Goal: Task Accomplishment & Management: Use online tool/utility

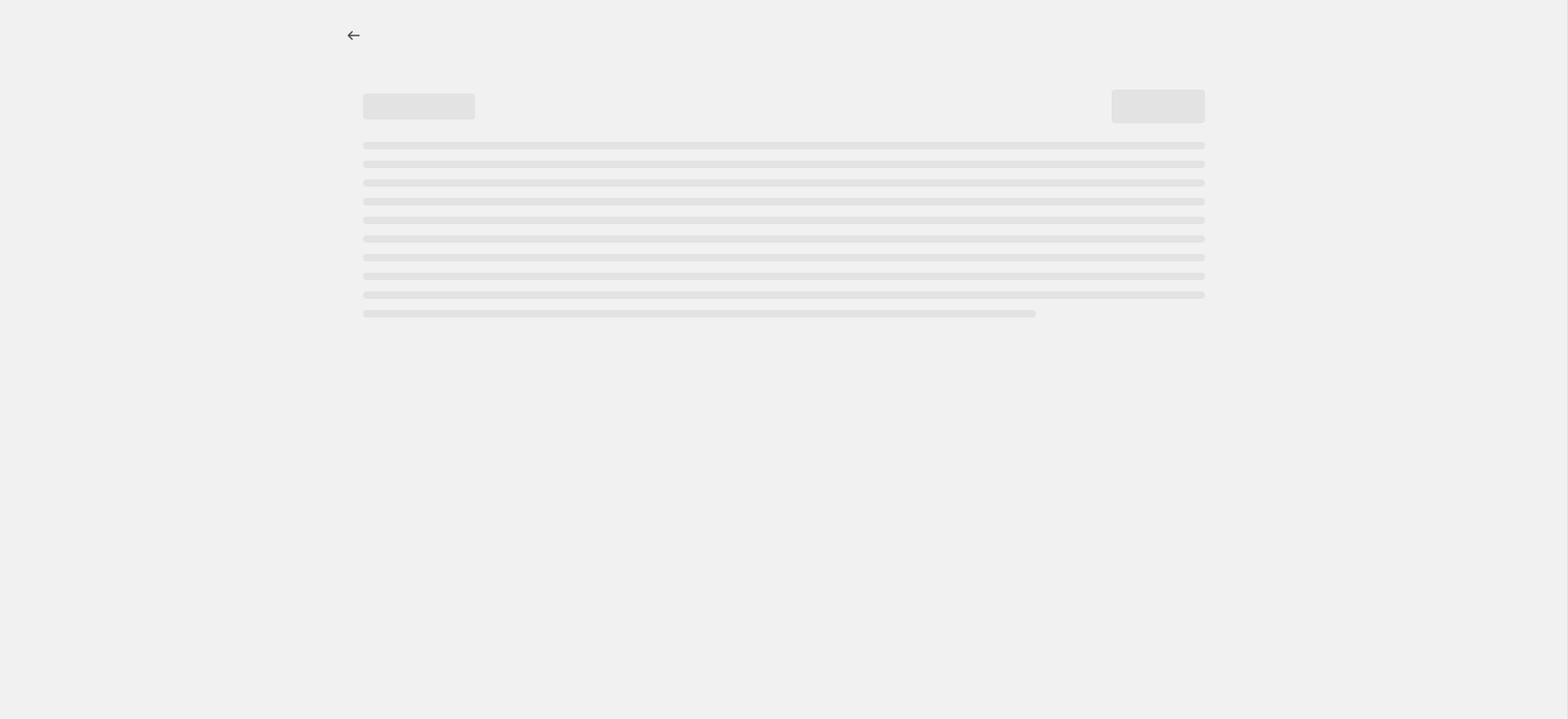
select select "percentage"
select select "no_change"
select select "product_status"
select select "tag"
select select "not_equal"
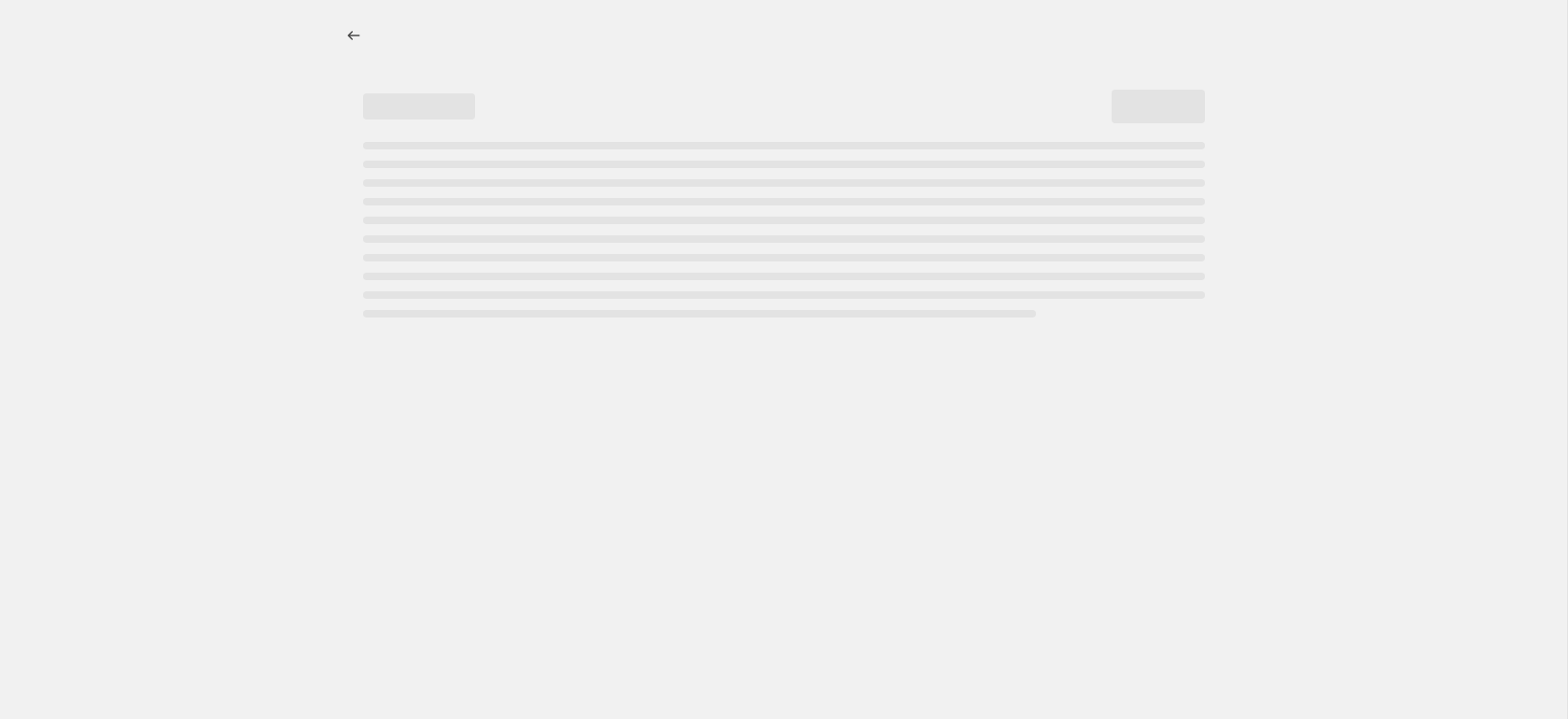
select select "tag"
select select "not_equal"
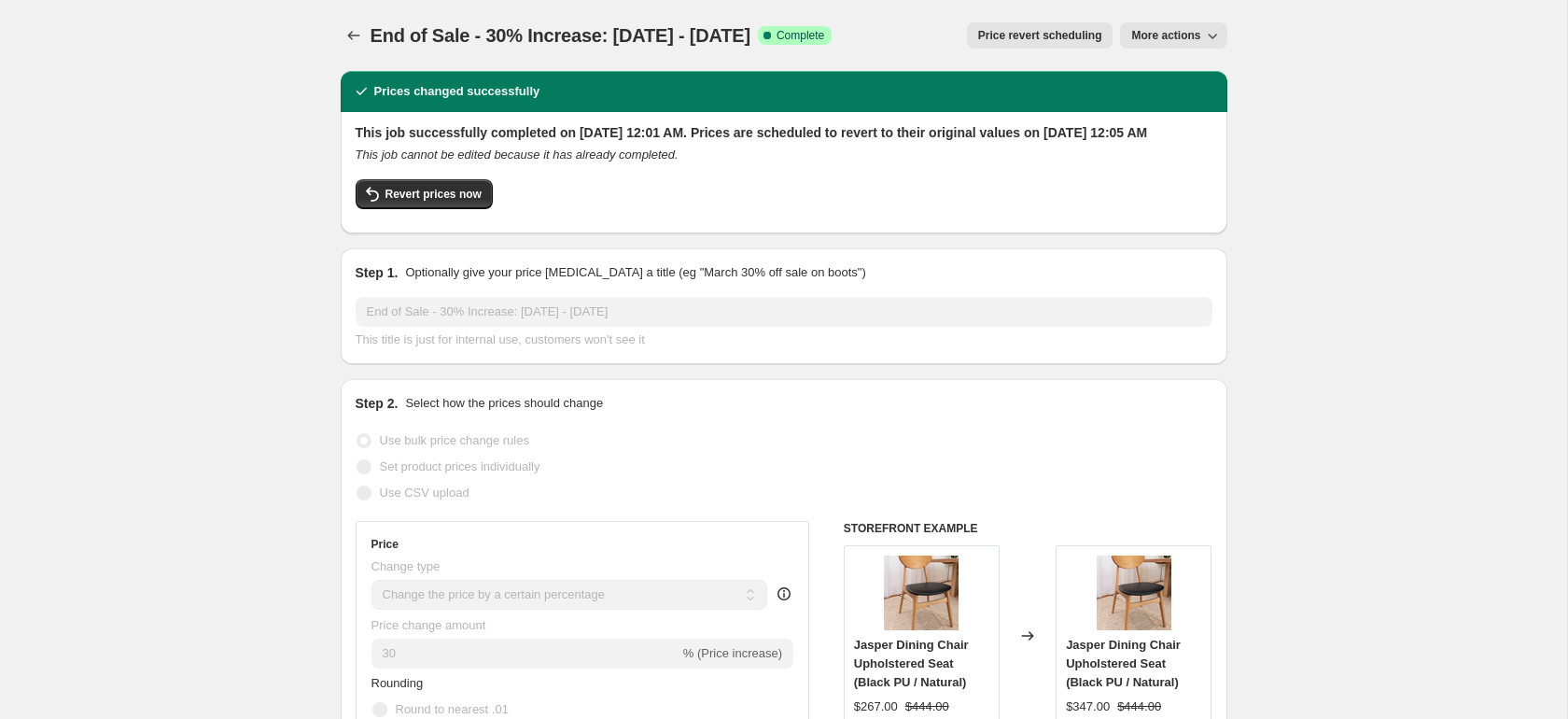
click at [1187, 43] on button "More actions" at bounding box center [1174, 35] width 106 height 27
click at [1199, 35] on span "More actions" at bounding box center [1166, 34] width 69 height 15
click at [1177, 101] on span "Export Recap CSV" at bounding box center [1180, 106] width 101 height 14
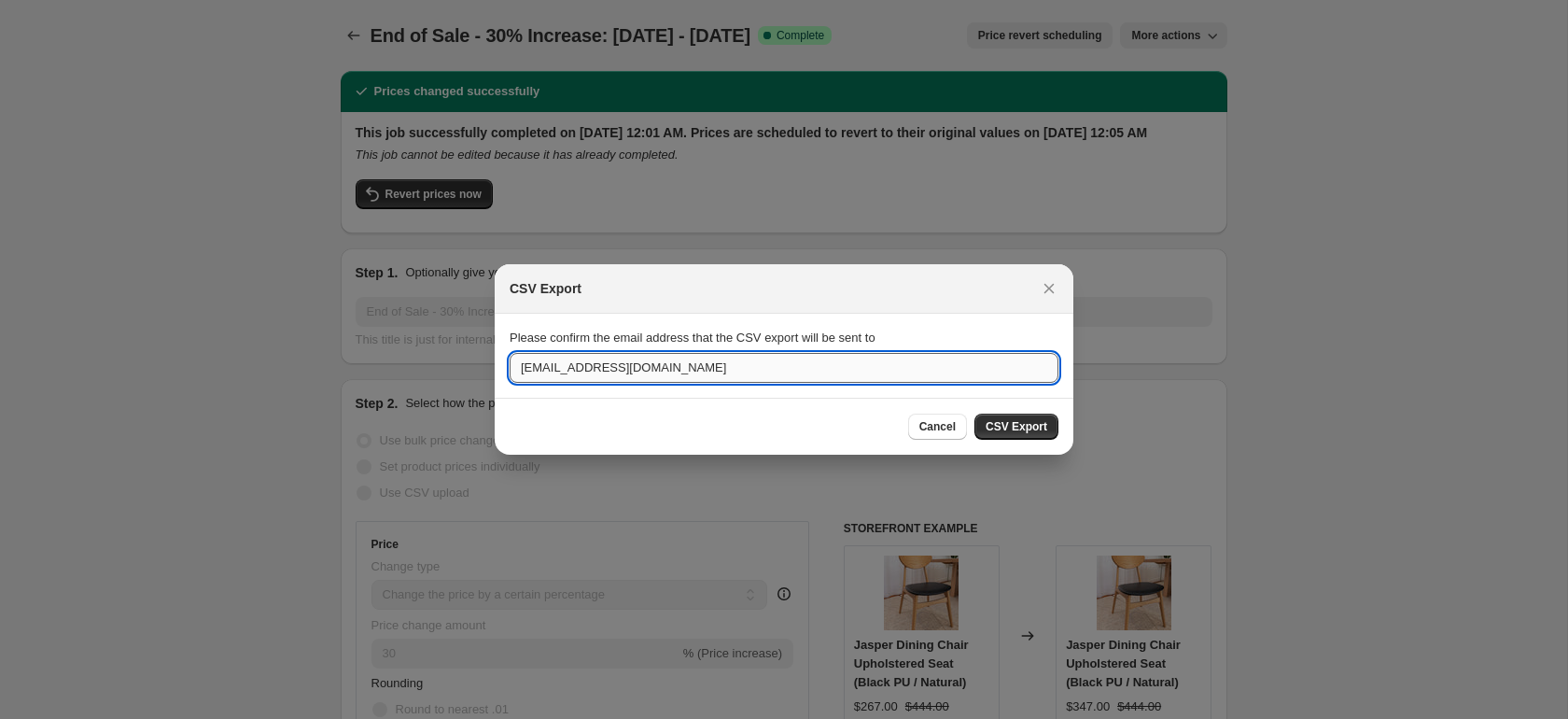
click at [546, 362] on input "luke@theacaciatree.com.au" at bounding box center [784, 368] width 549 height 30
type input "gc@theacaciatree.com.au"
click at [993, 434] on button "CSV Export" at bounding box center [1016, 426] width 84 height 27
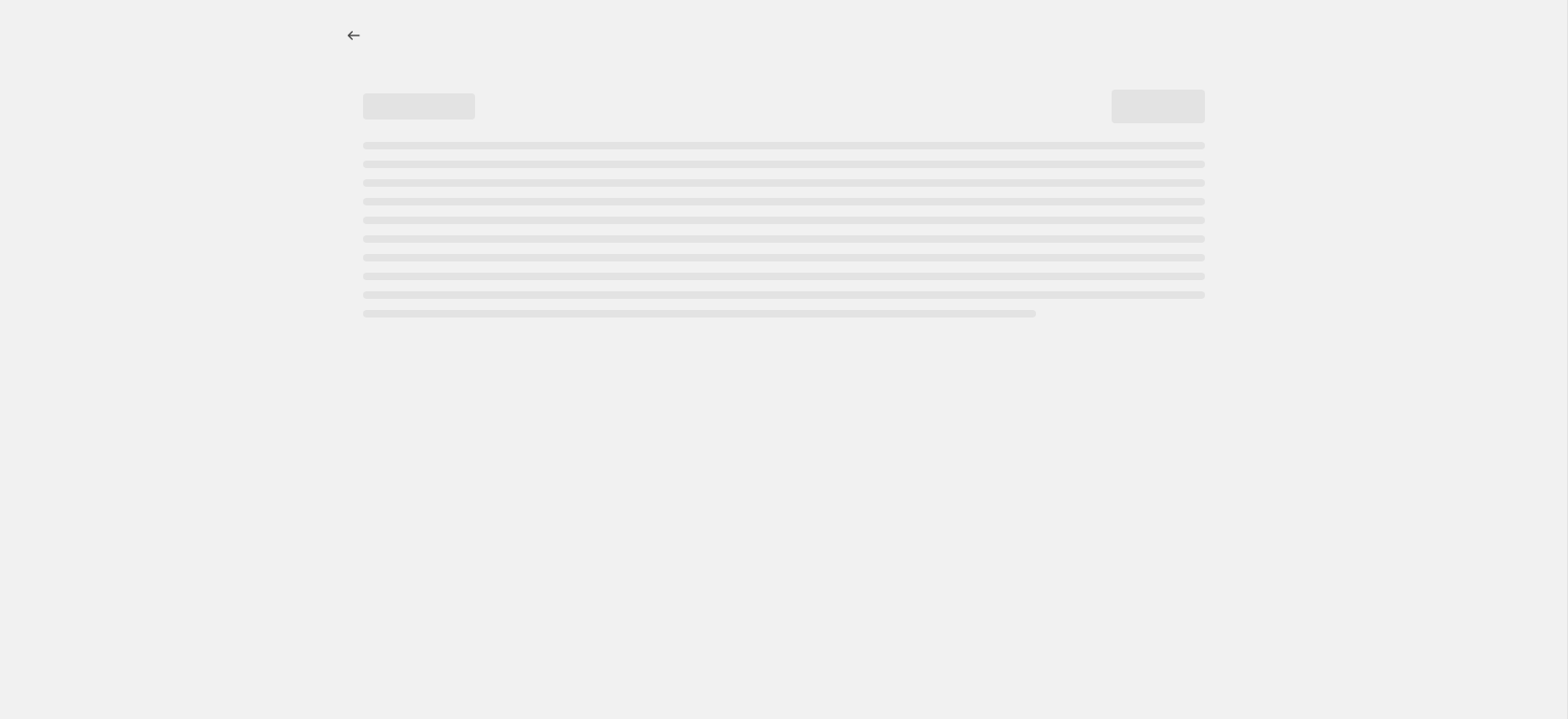
select select "percentage"
select select "no_change"
select select "product_status"
select select "tag"
select select "not_equal"
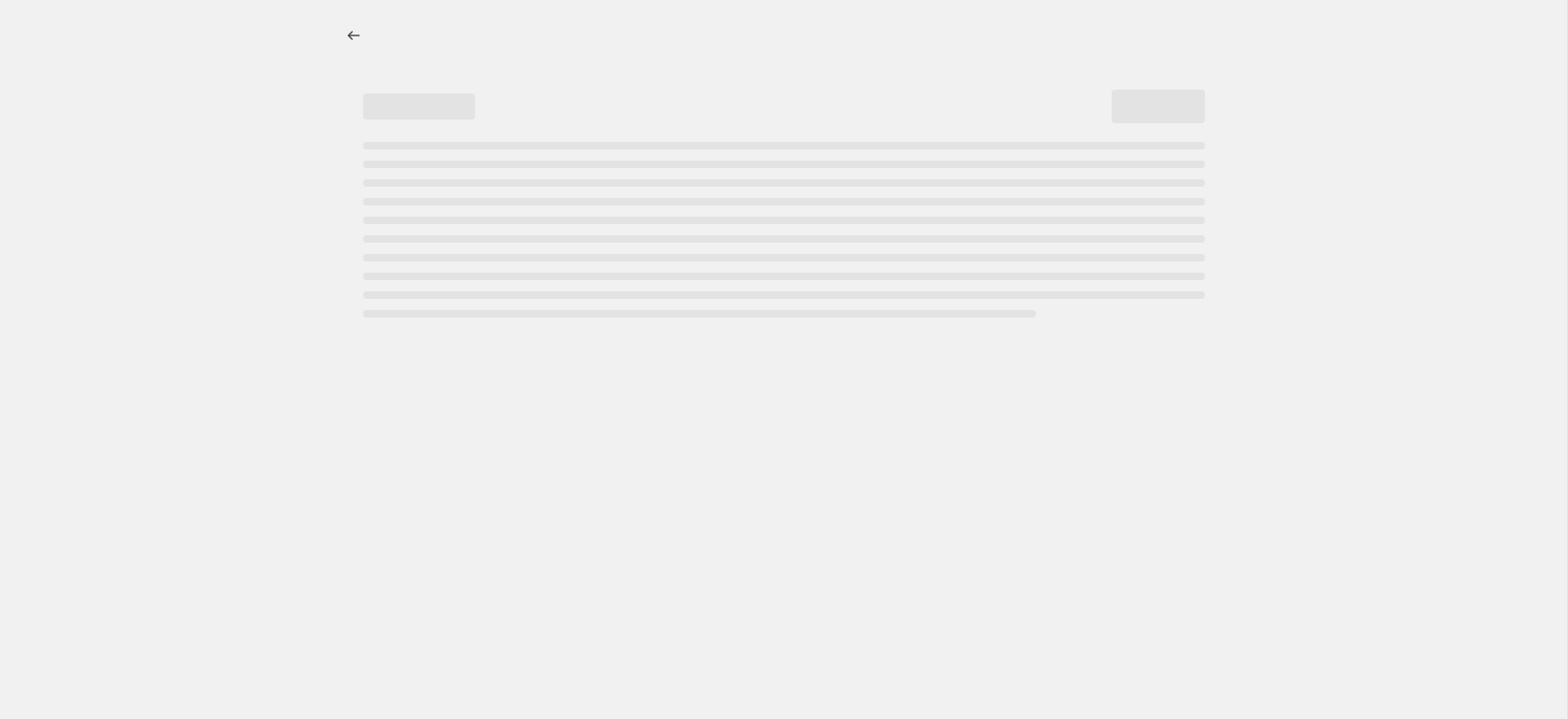
select select "tag"
select select "not_equal"
select select "percentage"
select select "no_change"
select select "product_status"
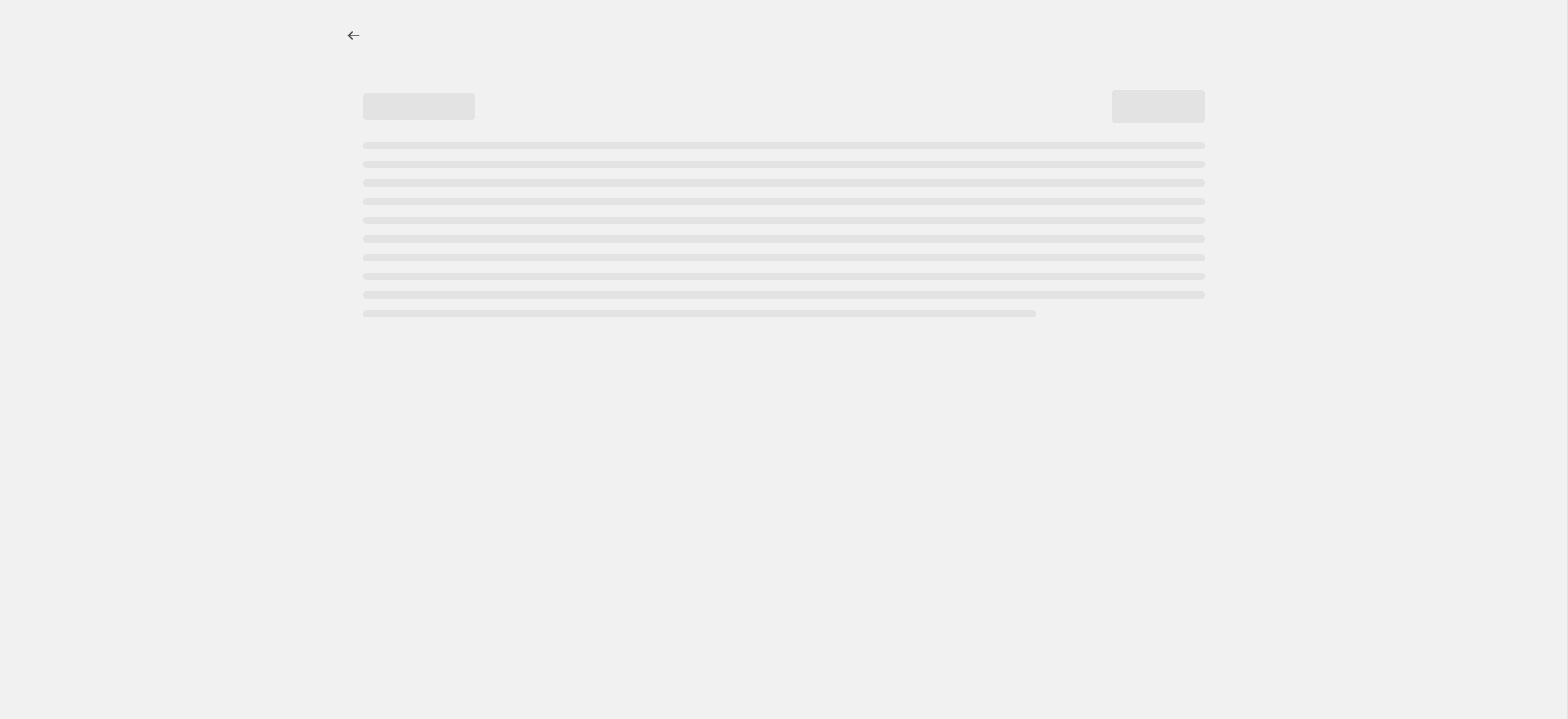
select select "tag"
select select "not_equal"
select select "tag"
select select "not_equal"
